Goal: Task Accomplishment & Management: Use online tool/utility

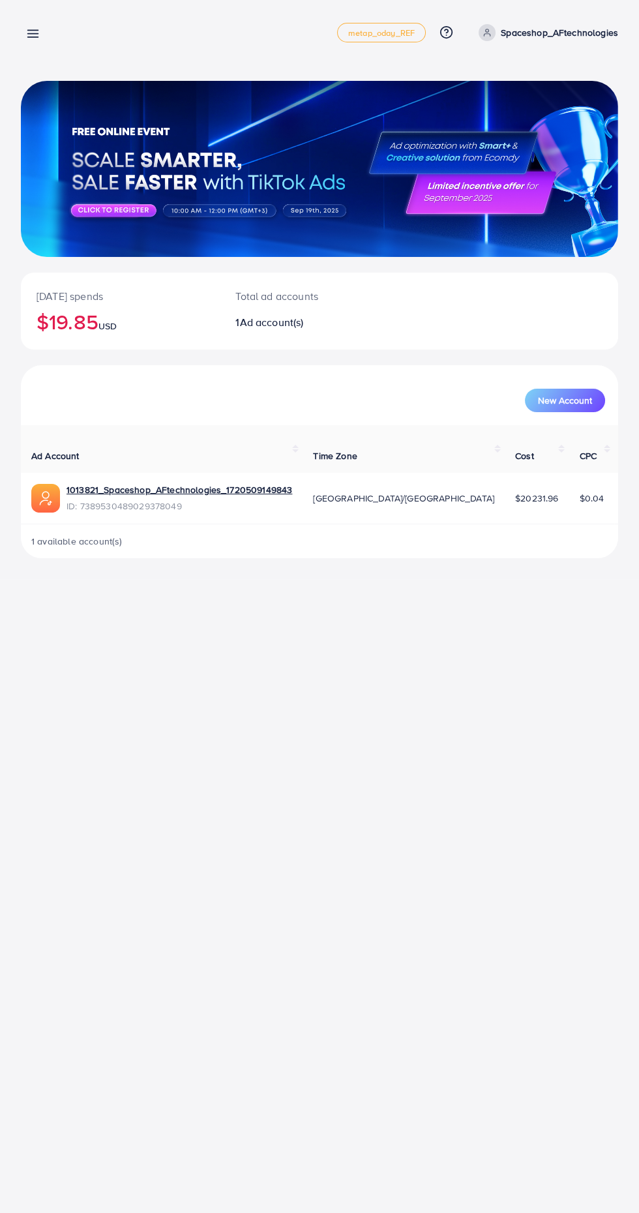
click at [32, 39] on icon at bounding box center [33, 34] width 14 height 14
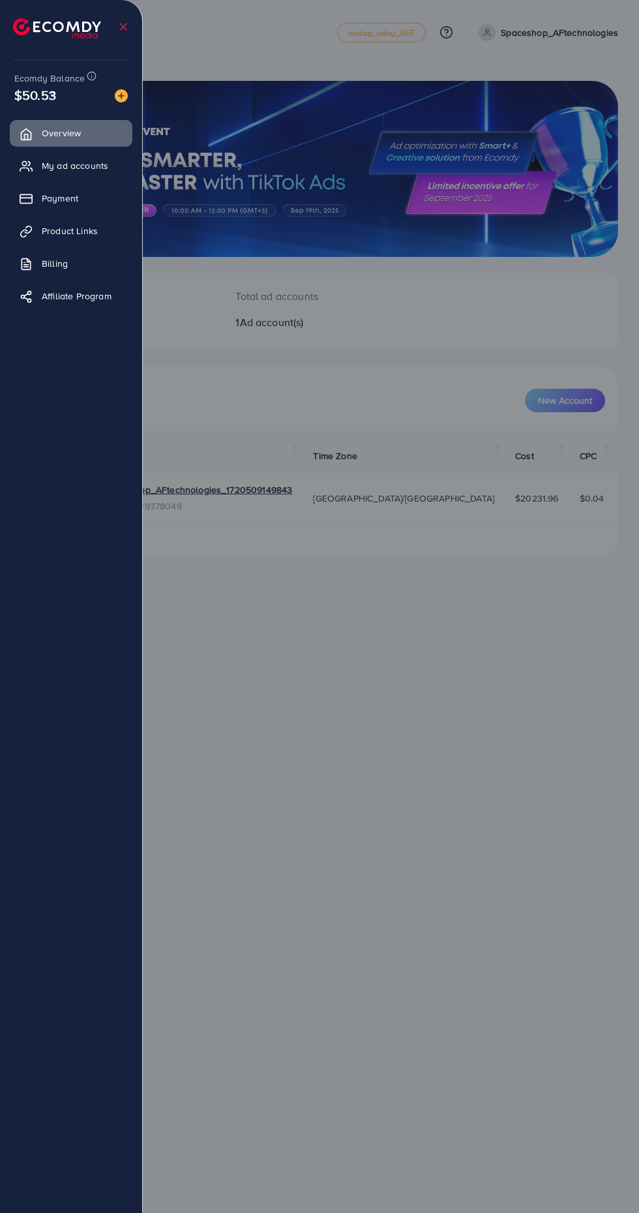
click at [44, 201] on span "Payment" at bounding box center [60, 198] width 37 height 13
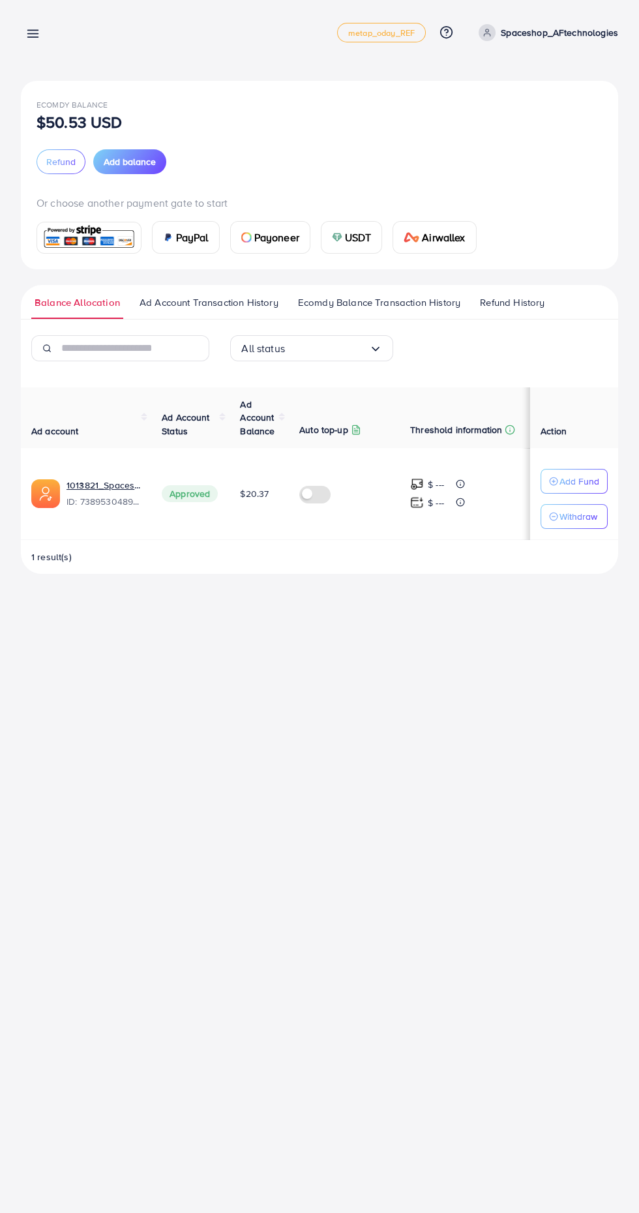
click at [336, 237] on img at bounding box center [337, 237] width 10 height 10
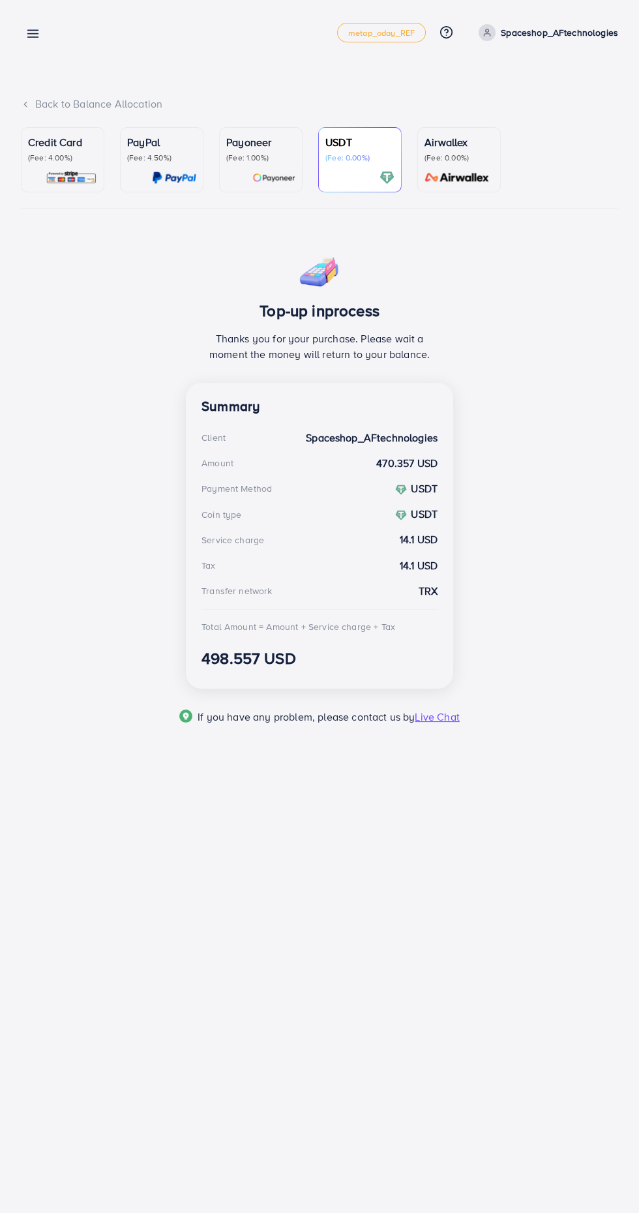
click at [33, 37] on line at bounding box center [33, 37] width 10 height 0
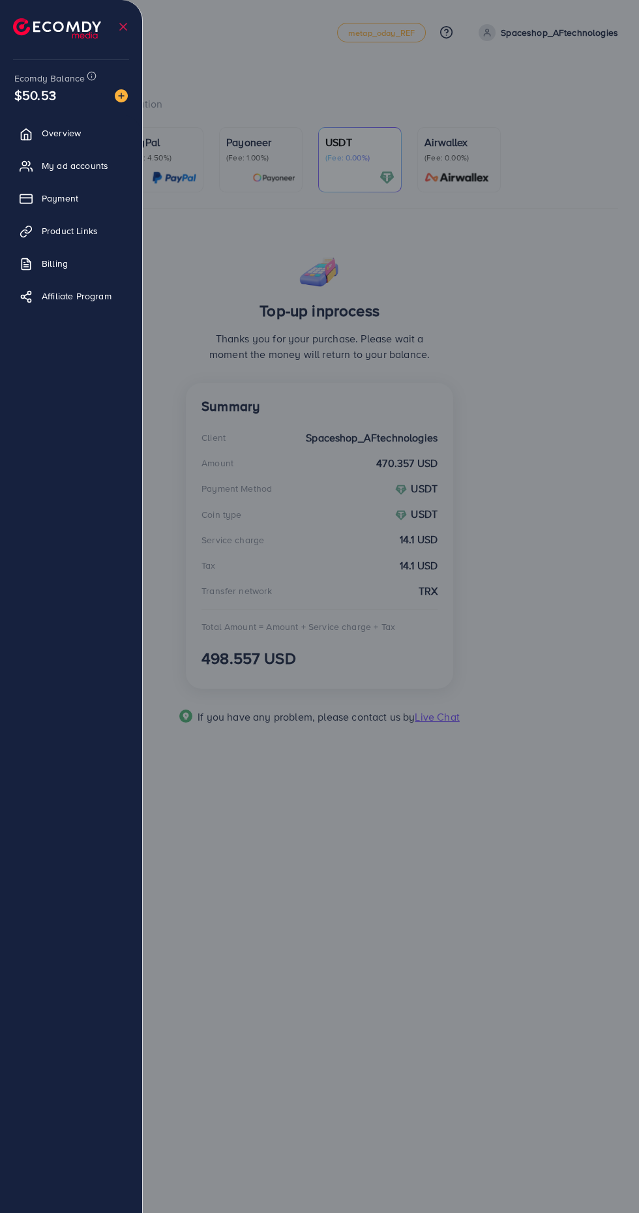
click at [57, 166] on span "My ad accounts" at bounding box center [75, 165] width 67 height 13
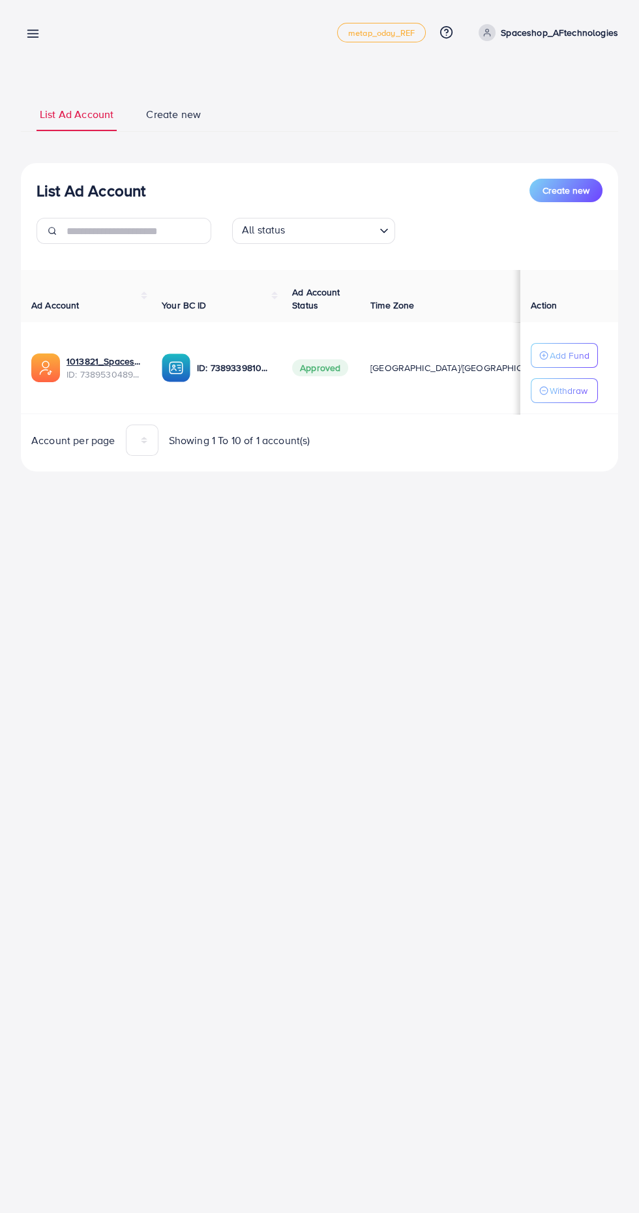
click at [544, 353] on icon "button" at bounding box center [543, 355] width 9 height 9
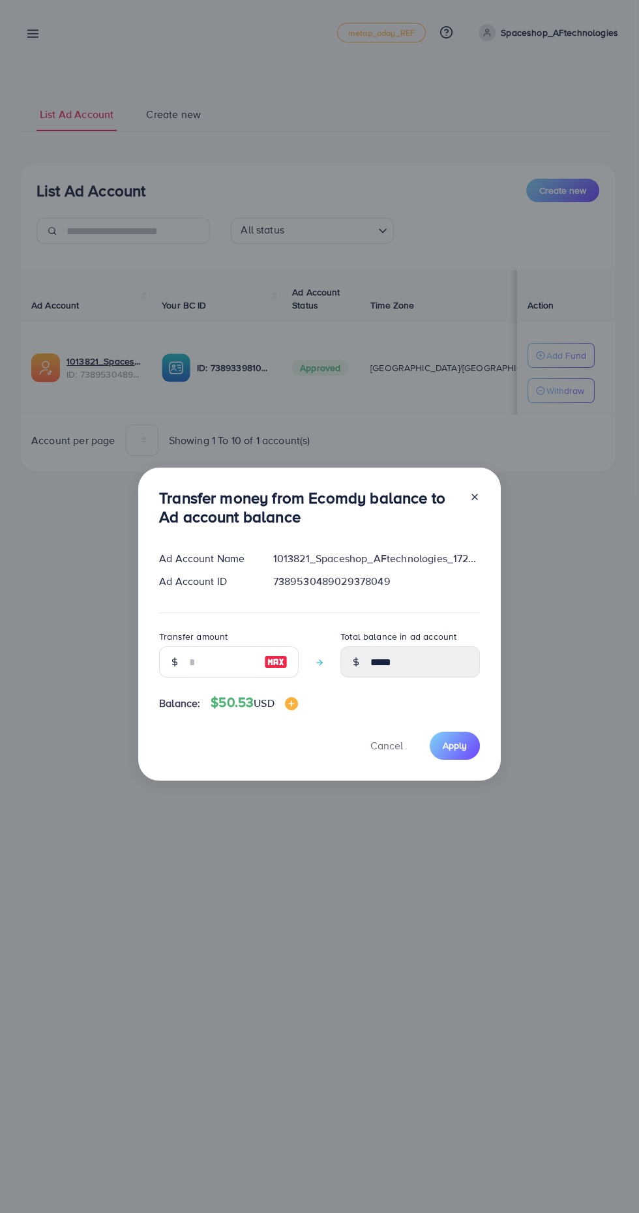
click at [447, 514] on h3 "Transfer money from Ecomdy balance to Ad account balance" at bounding box center [309, 507] width 300 height 38
click at [473, 498] on line at bounding box center [474, 496] width 5 height 5
